Goal: Complete application form: Complete application form

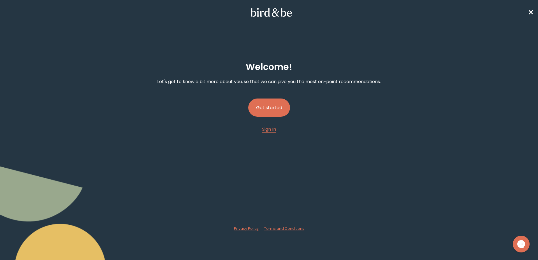
click at [276, 108] on button "Get started" at bounding box center [269, 108] width 42 height 18
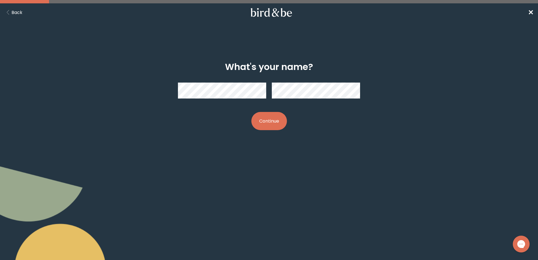
click at [274, 120] on button "Continue" at bounding box center [269, 121] width 36 height 18
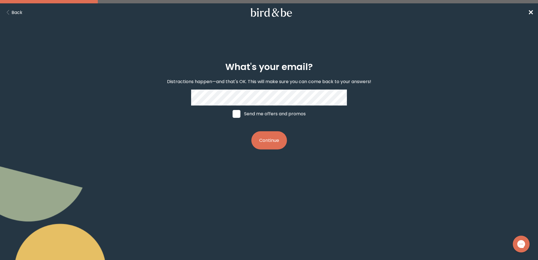
click at [271, 142] on button "Continue" at bounding box center [269, 140] width 36 height 18
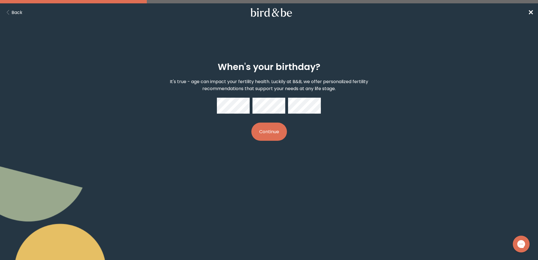
click at [274, 127] on button "Continue" at bounding box center [269, 132] width 36 height 18
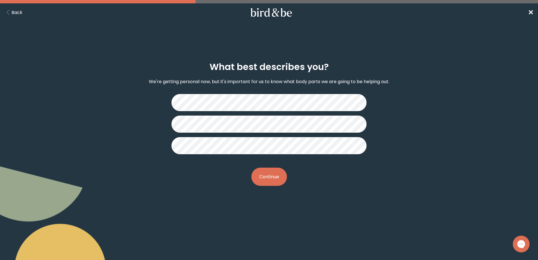
click at [271, 177] on button "Continue" at bounding box center [269, 177] width 36 height 18
click at [264, 177] on button "Continue" at bounding box center [269, 177] width 36 height 18
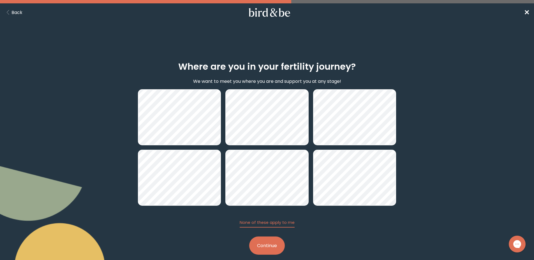
click at [264, 244] on button "Continue" at bounding box center [267, 246] width 36 height 18
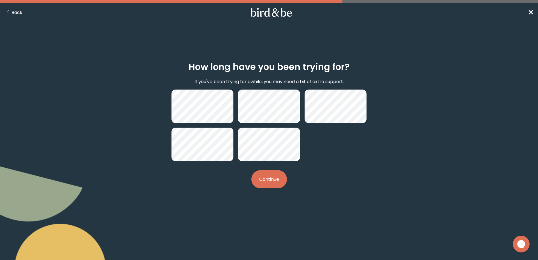
click at [267, 176] on button "Continue" at bounding box center [269, 179] width 36 height 18
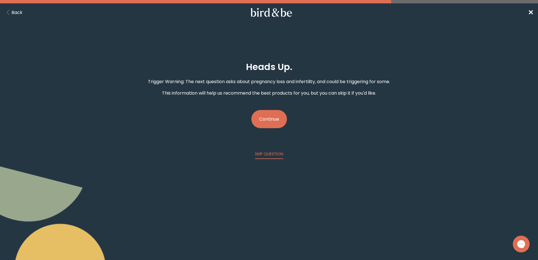
click at [267, 120] on button "Continue" at bounding box center [269, 119] width 36 height 18
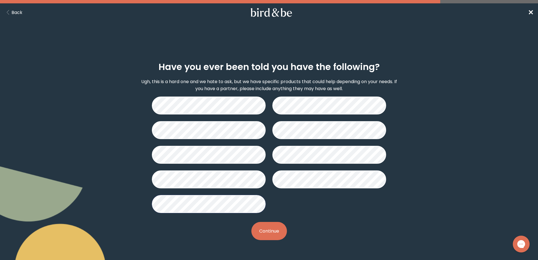
click at [270, 232] on button "Continue" at bounding box center [269, 231] width 36 height 18
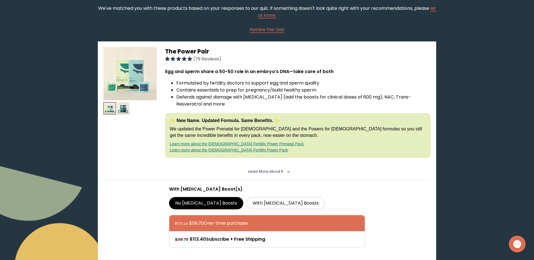
scroll to position [28, 0]
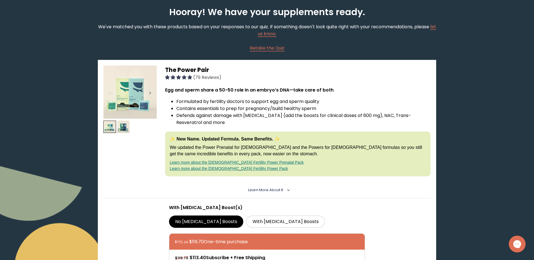
click at [151, 93] on div at bounding box center [150, 93] width 8 height 12
